Goal: Task Accomplishment & Management: Complete application form

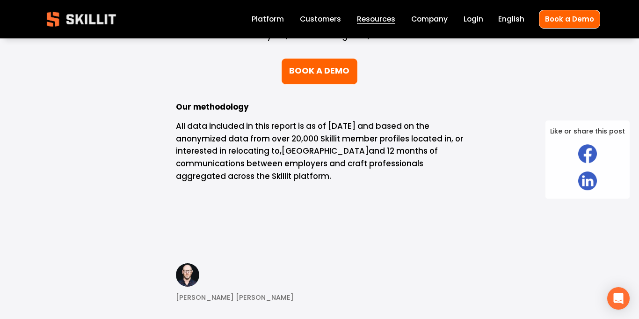
scroll to position [10492, 0]
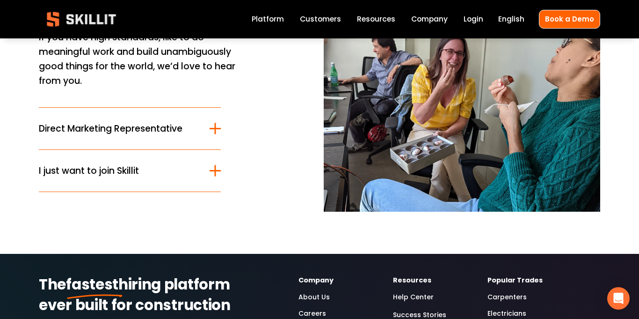
scroll to position [102, 0]
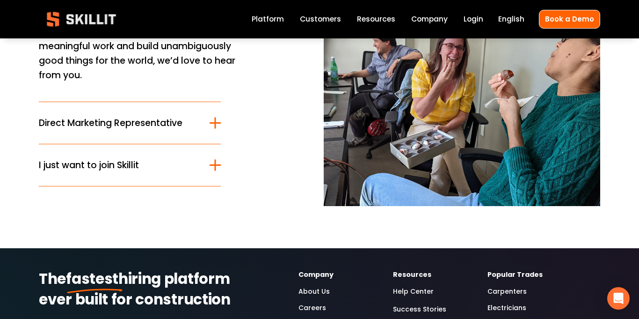
click at [216, 166] on div at bounding box center [215, 165] width 11 height 11
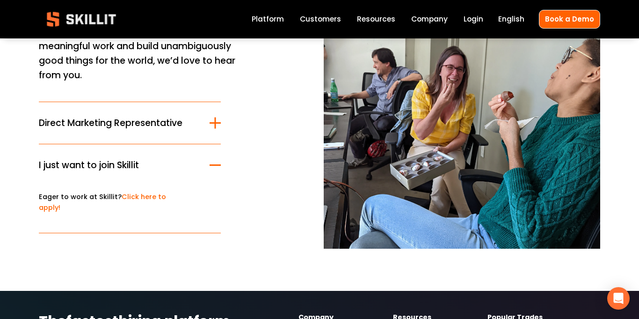
click at [136, 198] on link "Click here to apply!" at bounding box center [102, 202] width 127 height 20
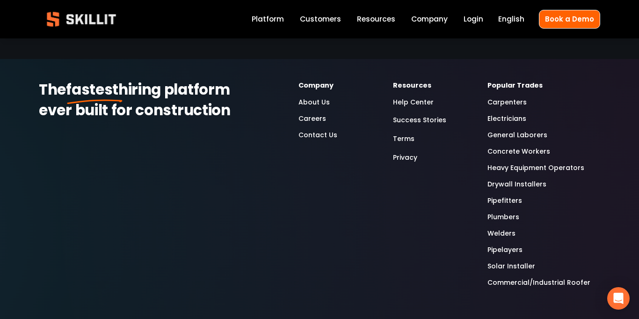
scroll to position [998, 0]
